Goal: Task Accomplishment & Management: Manage account settings

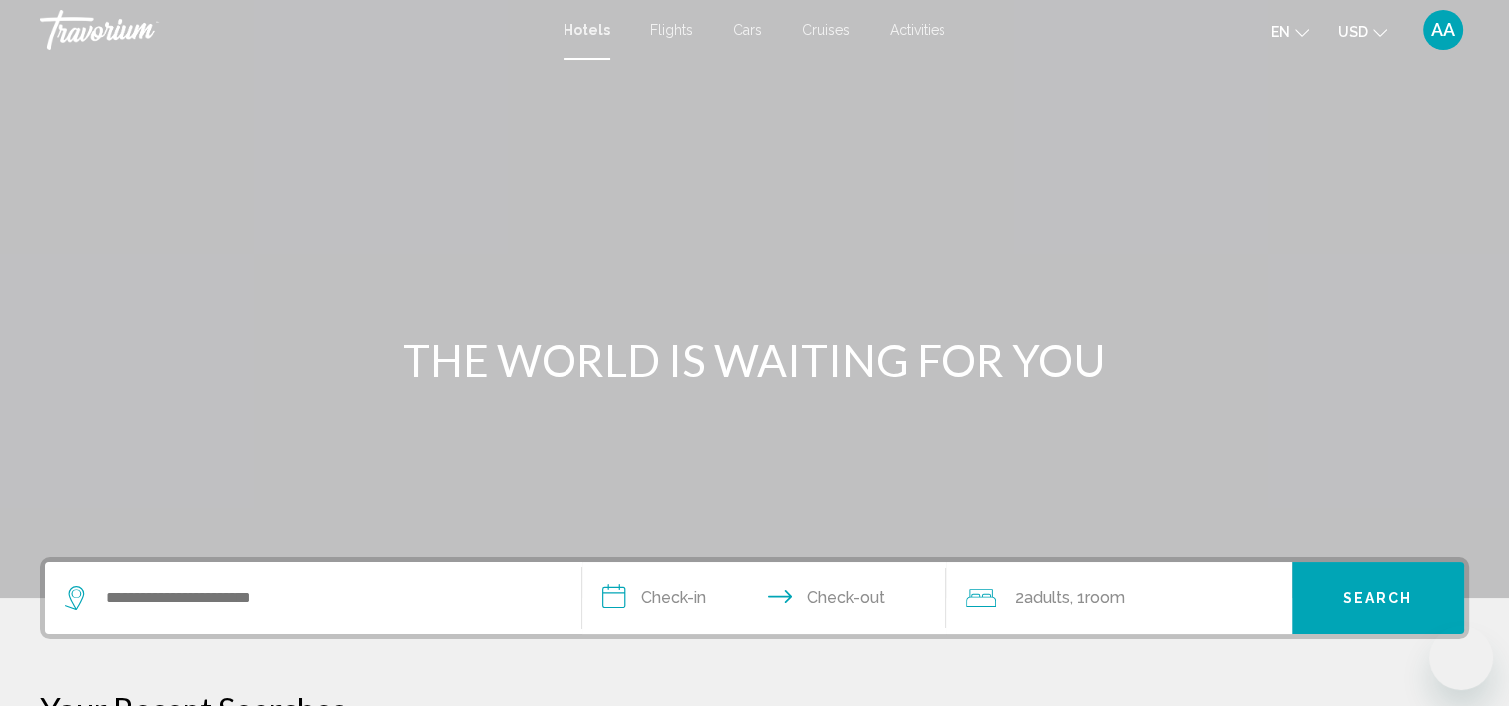
click at [1444, 33] on span "AA" at bounding box center [1443, 30] width 24 height 20
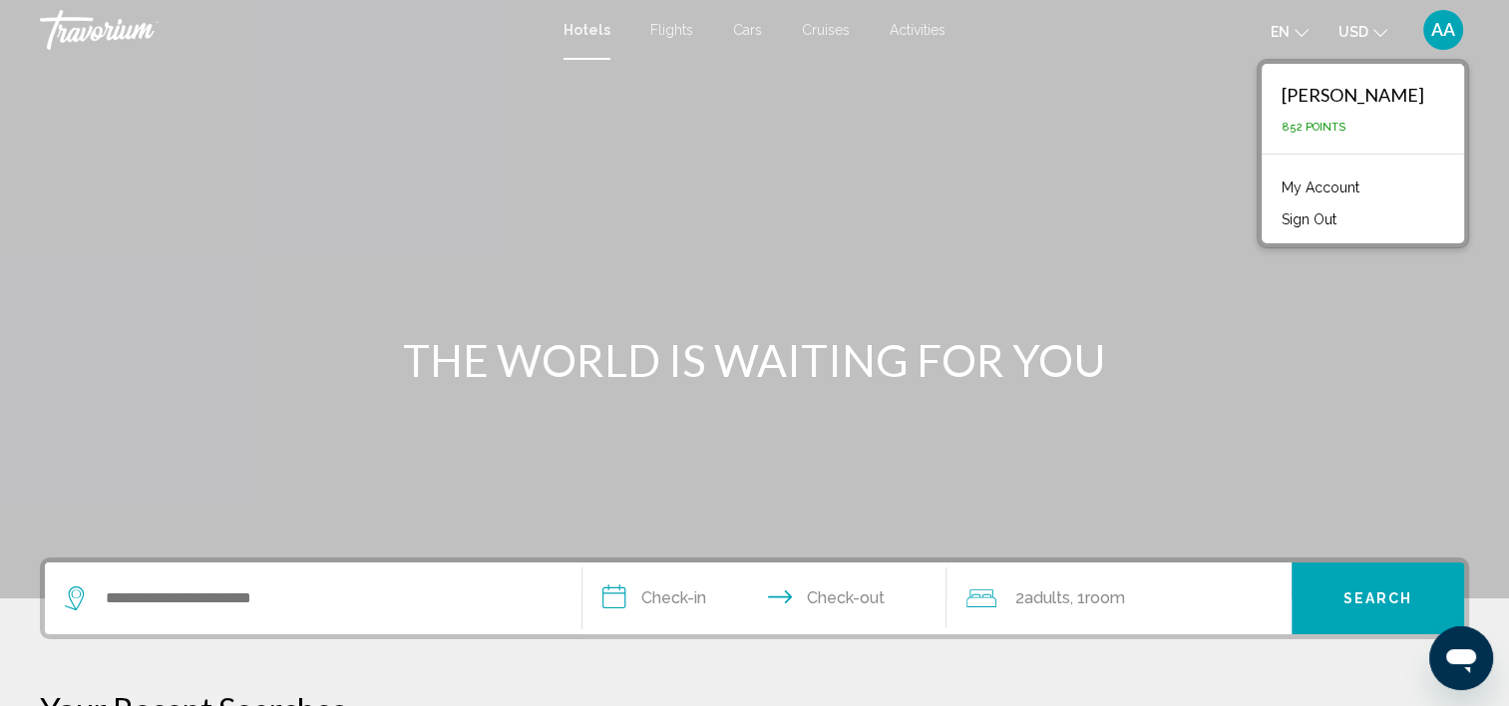
click at [1354, 185] on link "My Account" at bounding box center [1320, 187] width 98 height 26
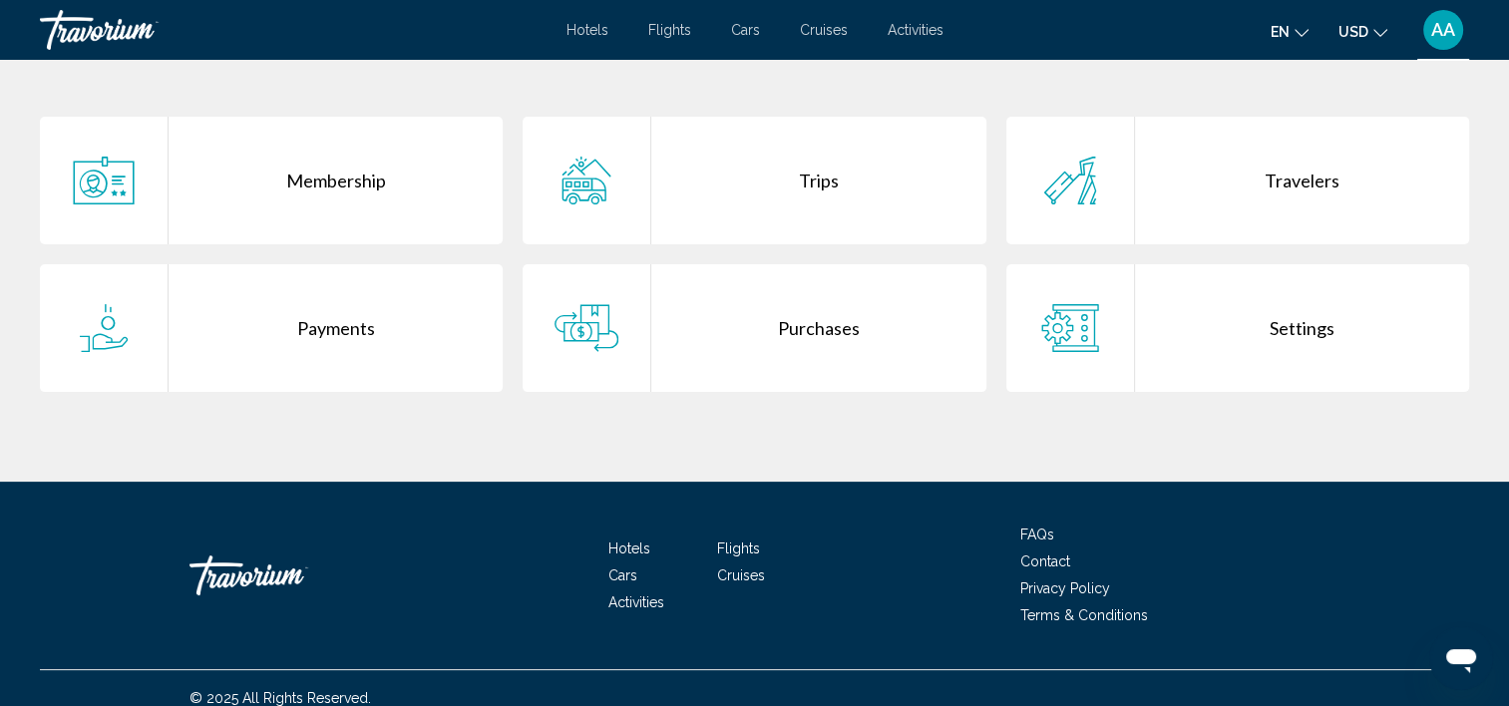
scroll to position [399, 0]
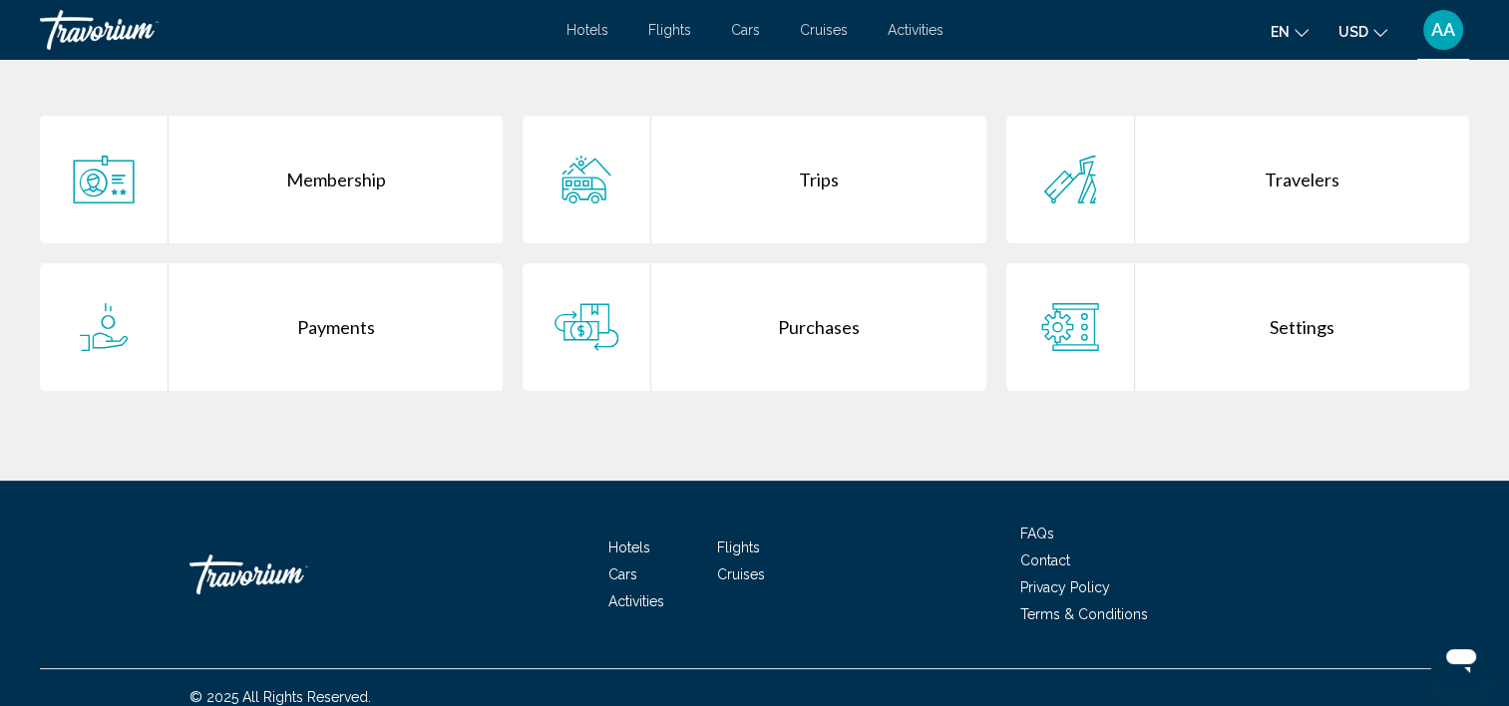
click at [803, 328] on div "Purchases" at bounding box center [818, 327] width 334 height 128
